Goal: Task Accomplishment & Management: Use online tool/utility

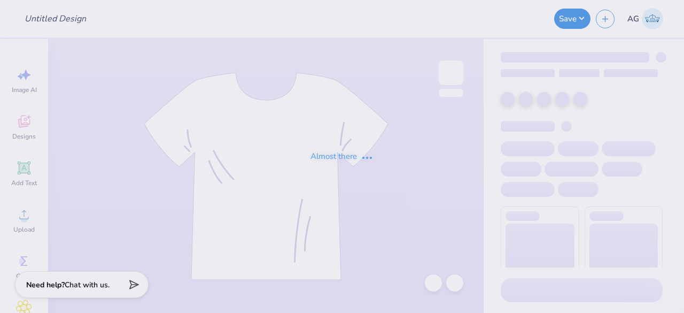
type input "Rush Shirts for Sigma Alpha Epsilon"
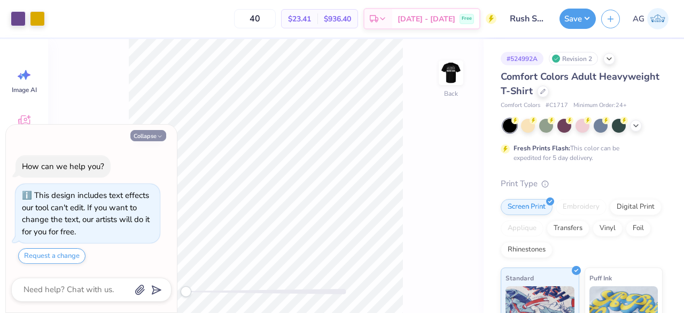
click at [161, 135] on icon "button" at bounding box center [160, 136] width 6 height 6
type textarea "x"
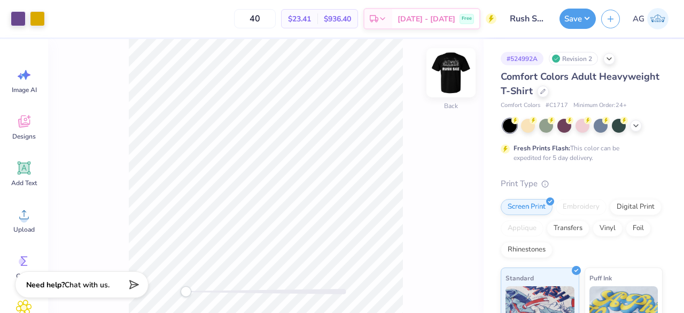
click at [445, 74] on img at bounding box center [451, 72] width 43 height 43
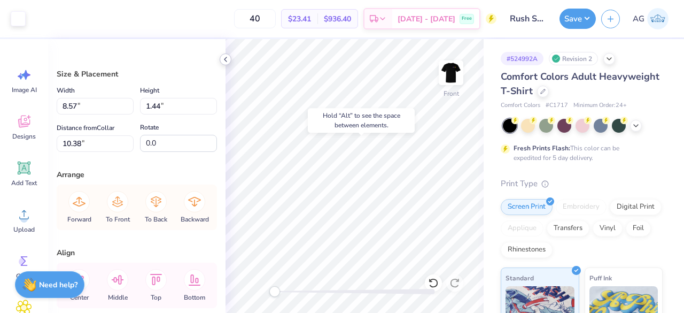
type input "10.38"
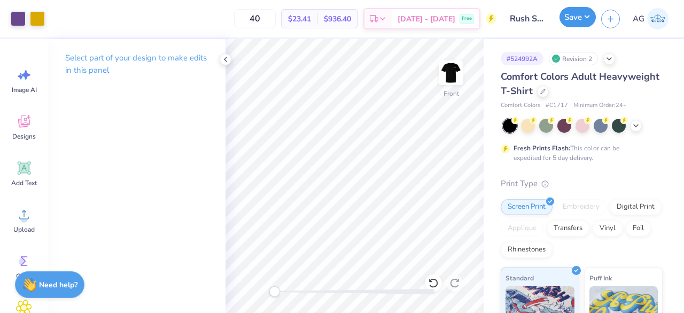
click at [585, 20] on button "Save" at bounding box center [578, 17] width 36 height 20
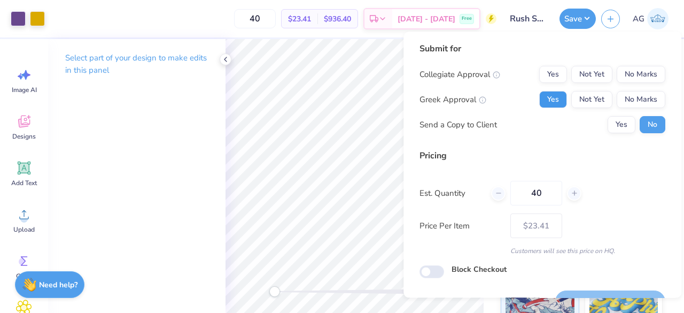
click at [553, 99] on button "Yes" at bounding box center [553, 99] width 28 height 17
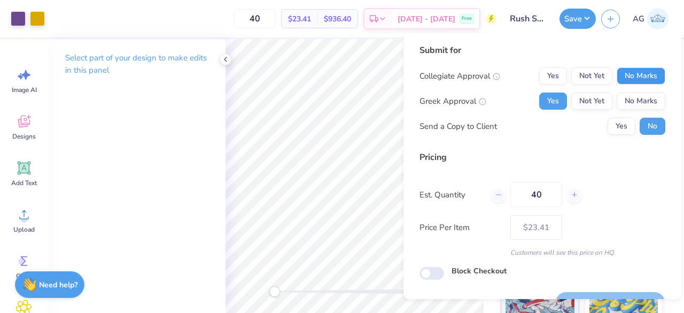
click at [631, 75] on button "No Marks" at bounding box center [641, 75] width 49 height 17
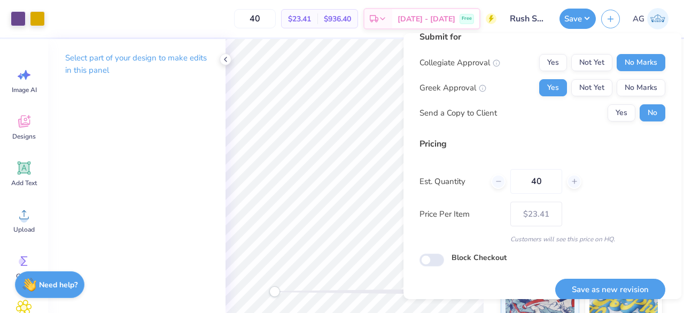
scroll to position [25, 0]
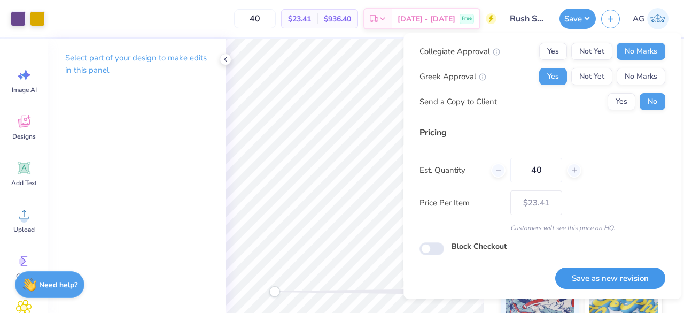
click at [621, 278] on button "Save as new revision" at bounding box center [610, 278] width 110 height 22
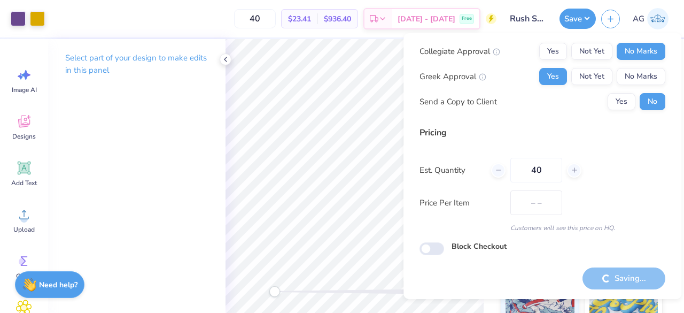
type input "$23.41"
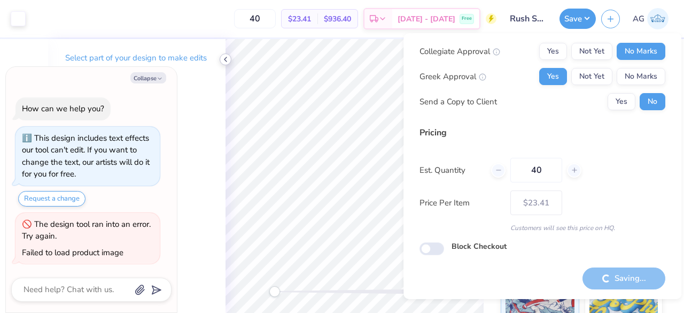
click at [222, 62] on icon at bounding box center [225, 59] width 9 height 9
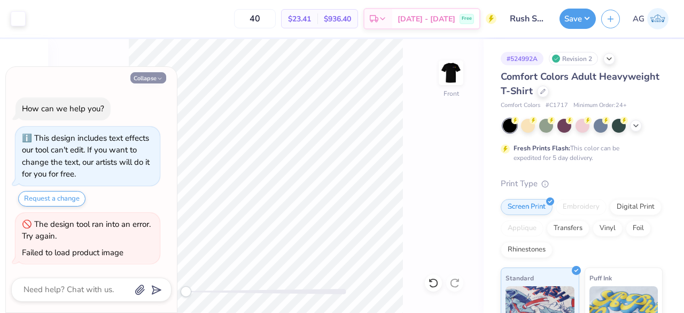
click at [158, 81] on icon "button" at bounding box center [160, 78] width 6 height 6
type textarea "x"
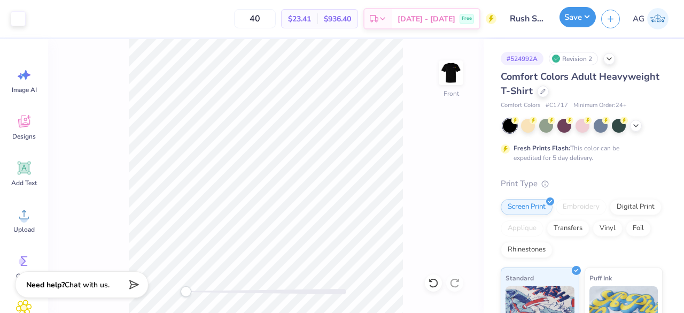
click at [580, 20] on button "Save" at bounding box center [578, 17] width 36 height 20
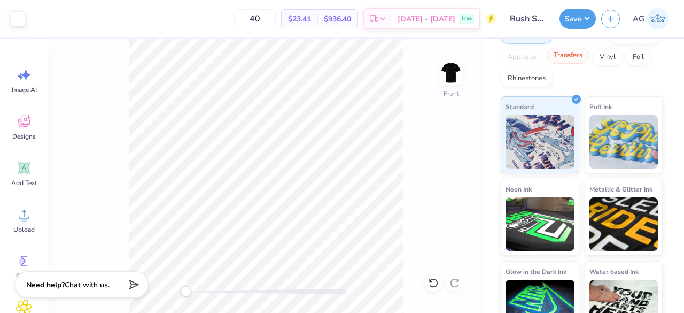
scroll to position [196, 0]
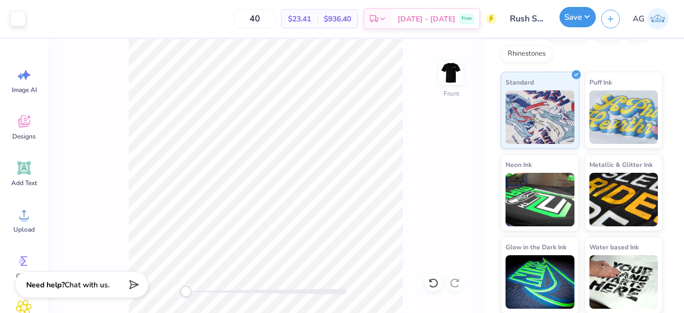
click at [590, 20] on button "Save" at bounding box center [578, 17] width 36 height 20
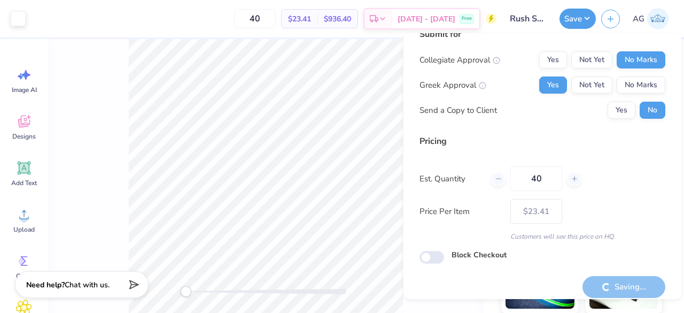
scroll to position [25, 0]
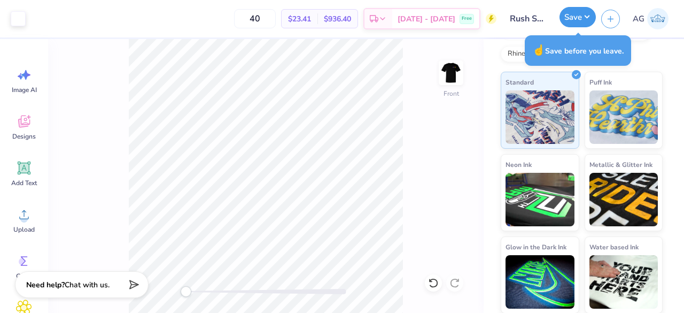
click at [568, 22] on button "Save" at bounding box center [578, 17] width 36 height 20
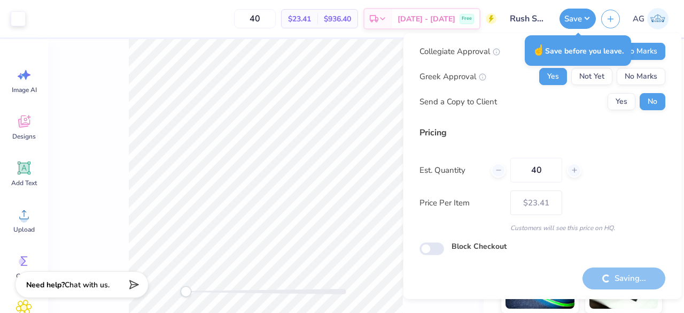
click at [605, 283] on div "Saving..." at bounding box center [624, 278] width 83 height 22
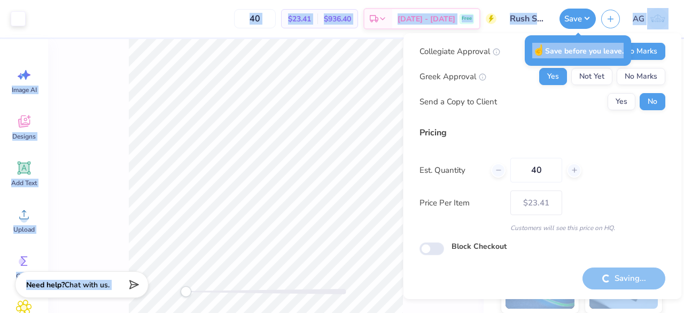
click at [605, 283] on div "Saving..." at bounding box center [624, 278] width 83 height 22
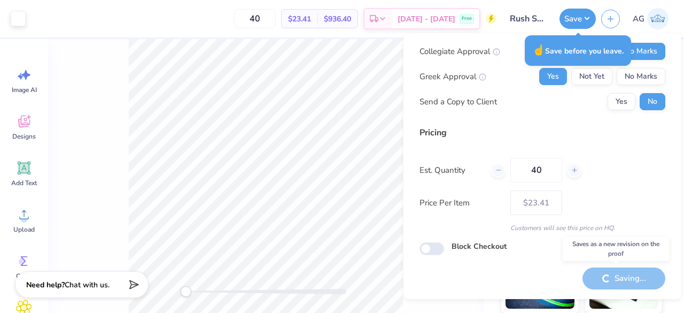
click at [605, 283] on div "Saving..." at bounding box center [624, 278] width 83 height 22
click at [553, 273] on div "Submit for Collegiate Approval Yes Not Yet No Marks Greek Approval Yes Not Yet …" at bounding box center [543, 153] width 246 height 269
click at [624, 228] on div "Customers will see this price on HQ." at bounding box center [543, 228] width 246 height 10
click at [561, 266] on div "Submit for Collegiate Approval Yes Not Yet No Marks Greek Approval Yes Not Yet …" at bounding box center [543, 153] width 246 height 269
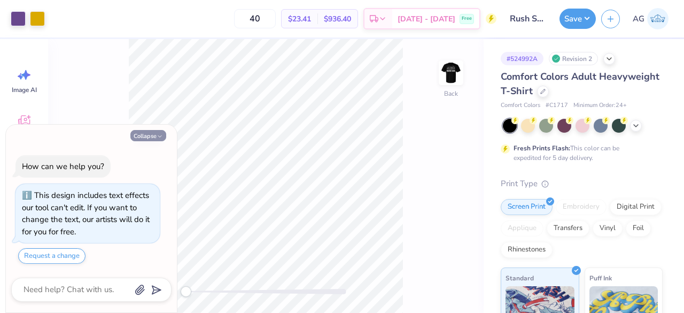
click at [143, 135] on button "Collapse" at bounding box center [148, 135] width 36 height 11
type textarea "x"
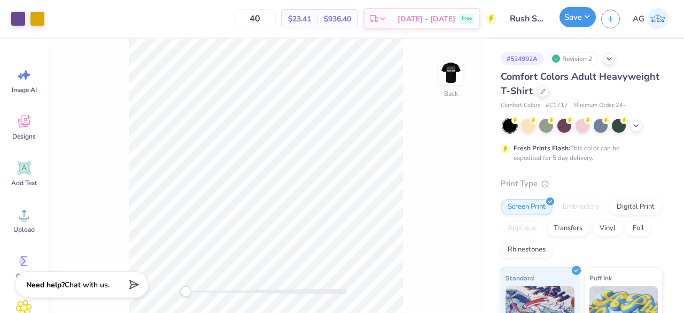
click at [588, 17] on button "Save" at bounding box center [578, 17] width 36 height 20
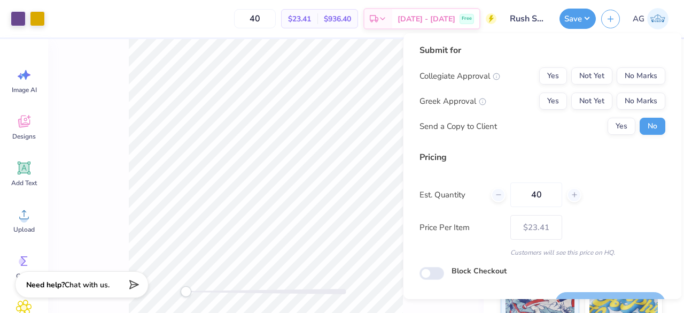
drag, startPoint x: 579, startPoint y: 11, endPoint x: 572, endPoint y: 35, distance: 24.5
click at [579, 11] on button "Save" at bounding box center [578, 19] width 36 height 20
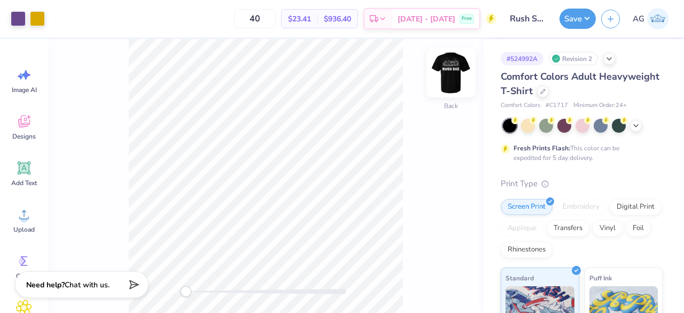
click at [450, 75] on img at bounding box center [451, 72] width 43 height 43
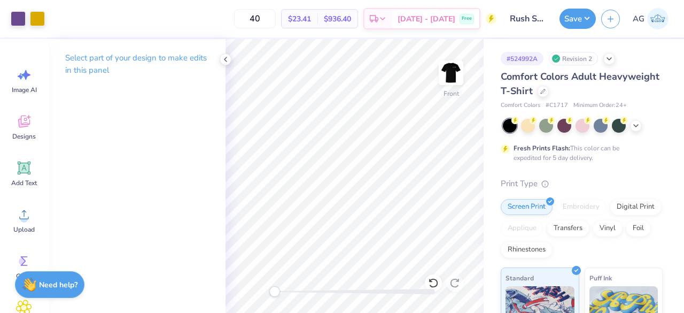
click at [491, 175] on div "# 524992A Revision 2 Comfort Colors Adult Heavyweight T-Shirt Comfort Colors # …" at bounding box center [584, 274] width 200 height 470
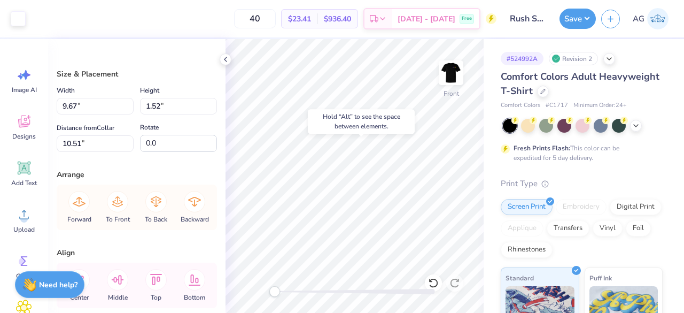
type input "10.51"
type input "10.67"
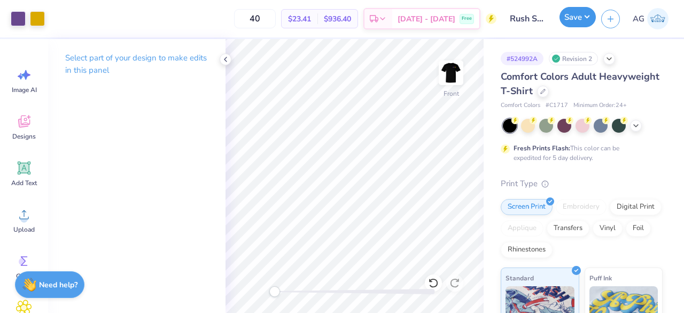
click at [578, 19] on button "Save" at bounding box center [578, 17] width 36 height 20
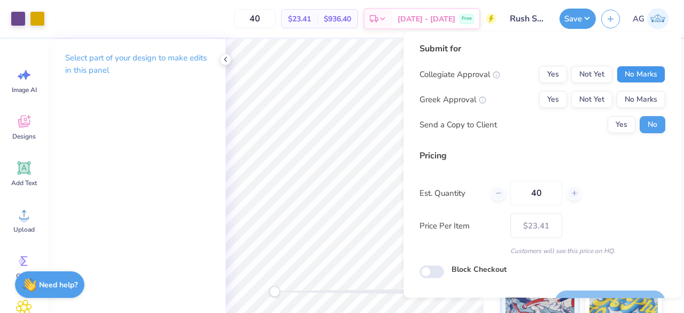
click at [634, 78] on button "No Marks" at bounding box center [641, 74] width 49 height 17
click at [545, 98] on button "Yes" at bounding box center [553, 99] width 28 height 17
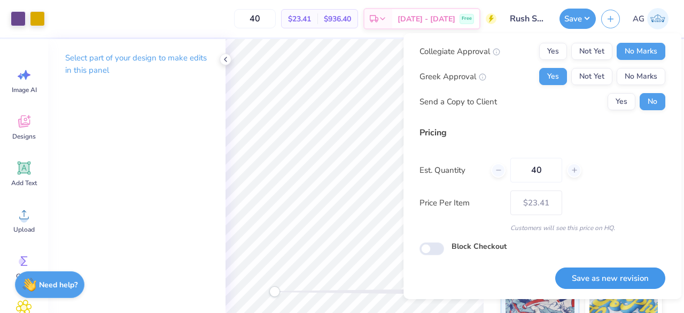
click at [626, 281] on button "Save as new revision" at bounding box center [610, 278] width 110 height 22
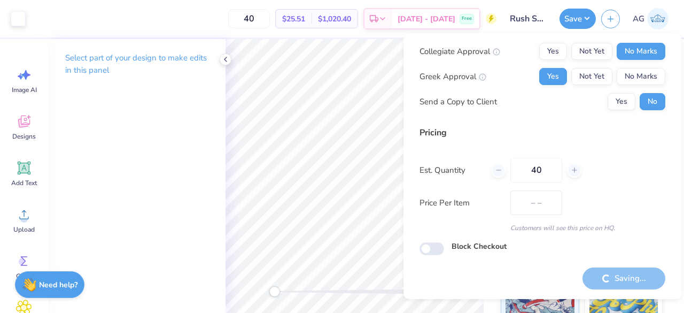
type input "$25.51"
